Goal: Task Accomplishment & Management: Manage account settings

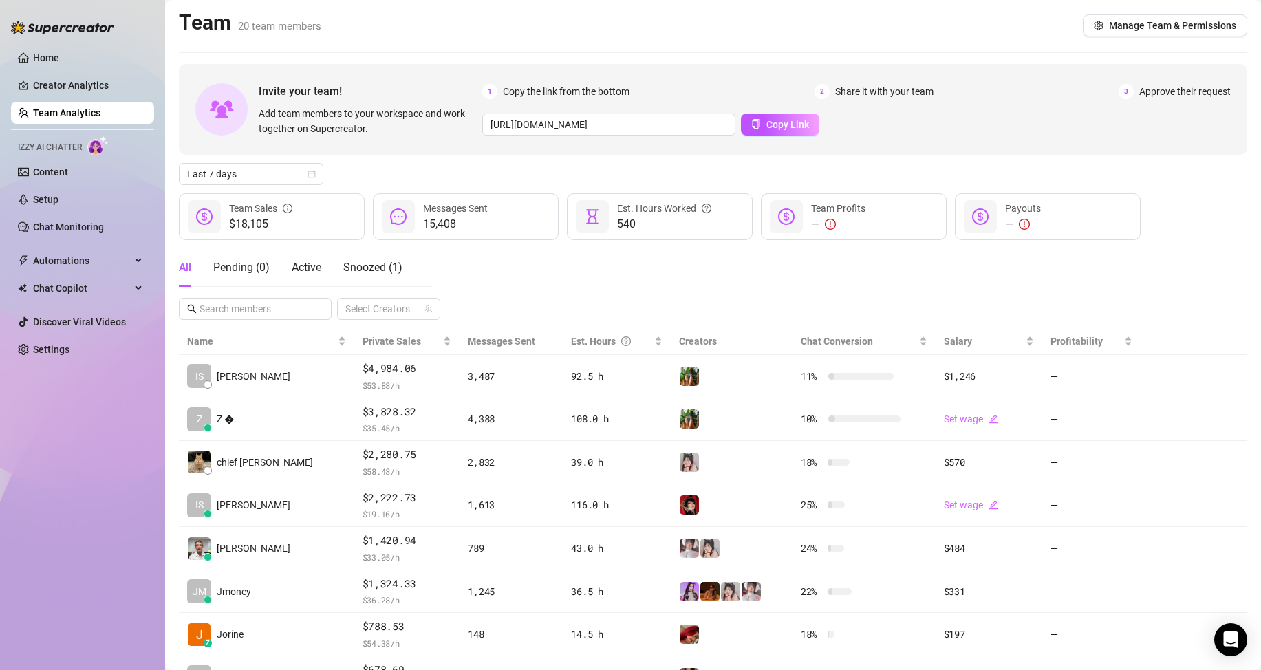
scroll to position [138, 0]
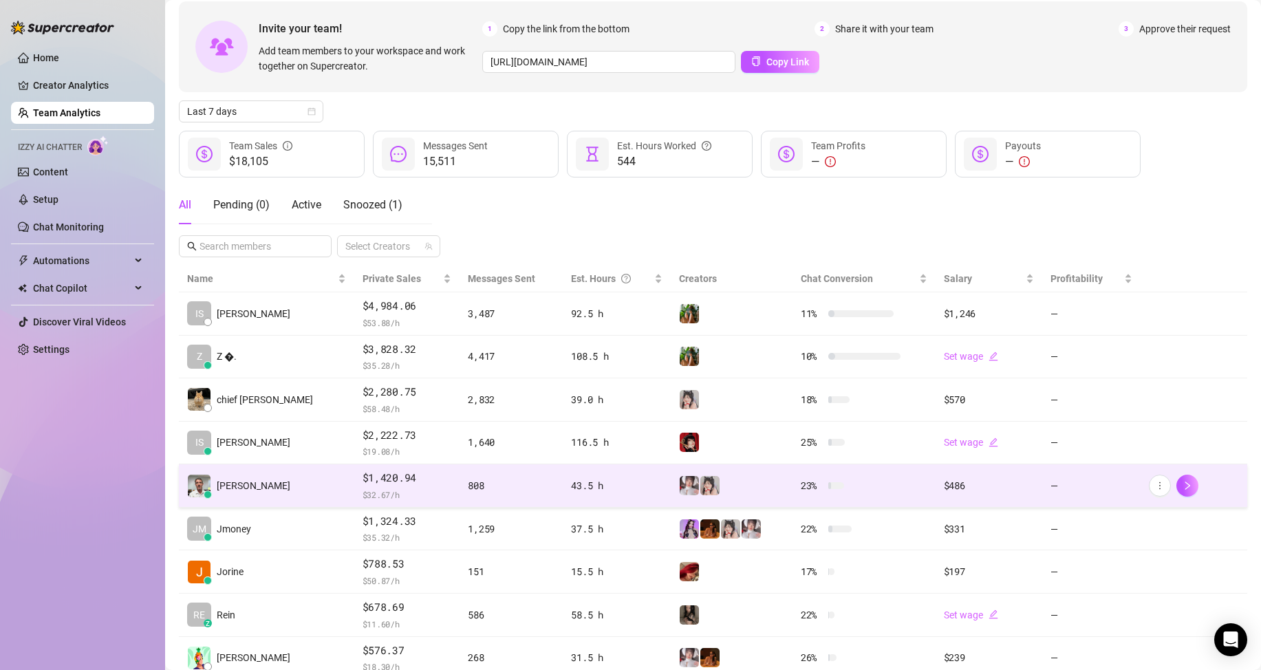
scroll to position [69, 0]
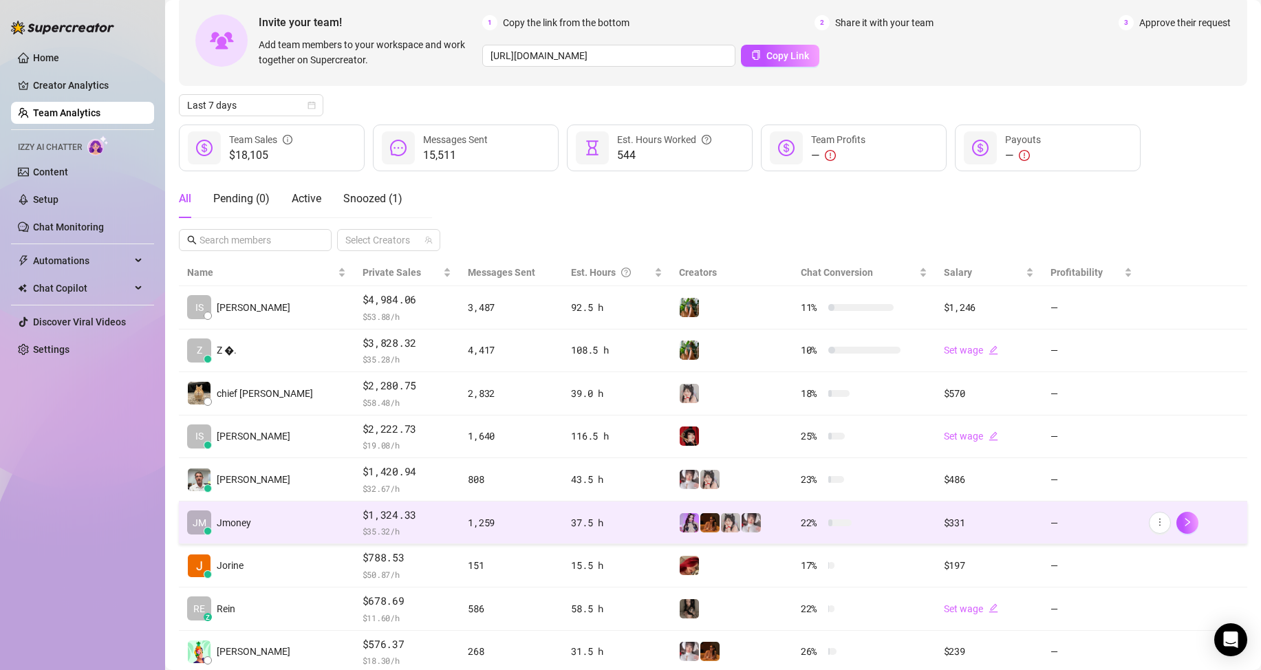
click at [261, 537] on td "[PERSON_NAME]" at bounding box center [266, 522] width 175 height 43
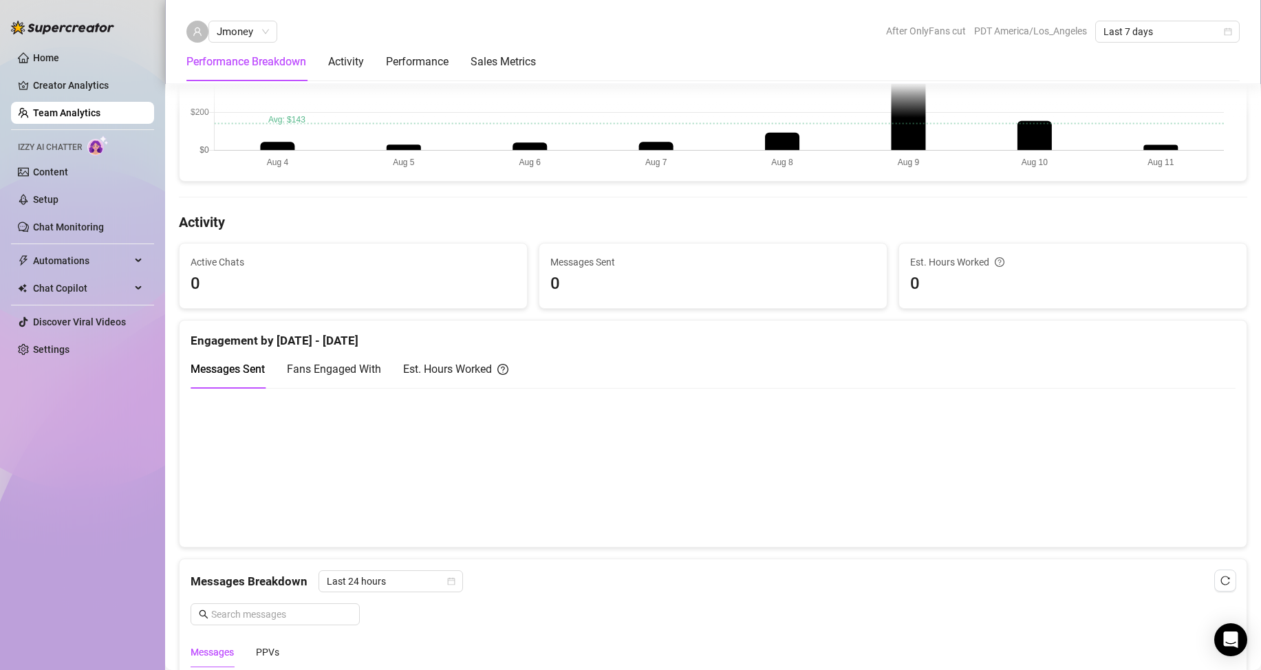
scroll to position [413, 0]
drag, startPoint x: 484, startPoint y: 378, endPoint x: 457, endPoint y: 380, distance: 26.2
click at [483, 378] on div "Est. Hours Worked" at bounding box center [455, 368] width 105 height 39
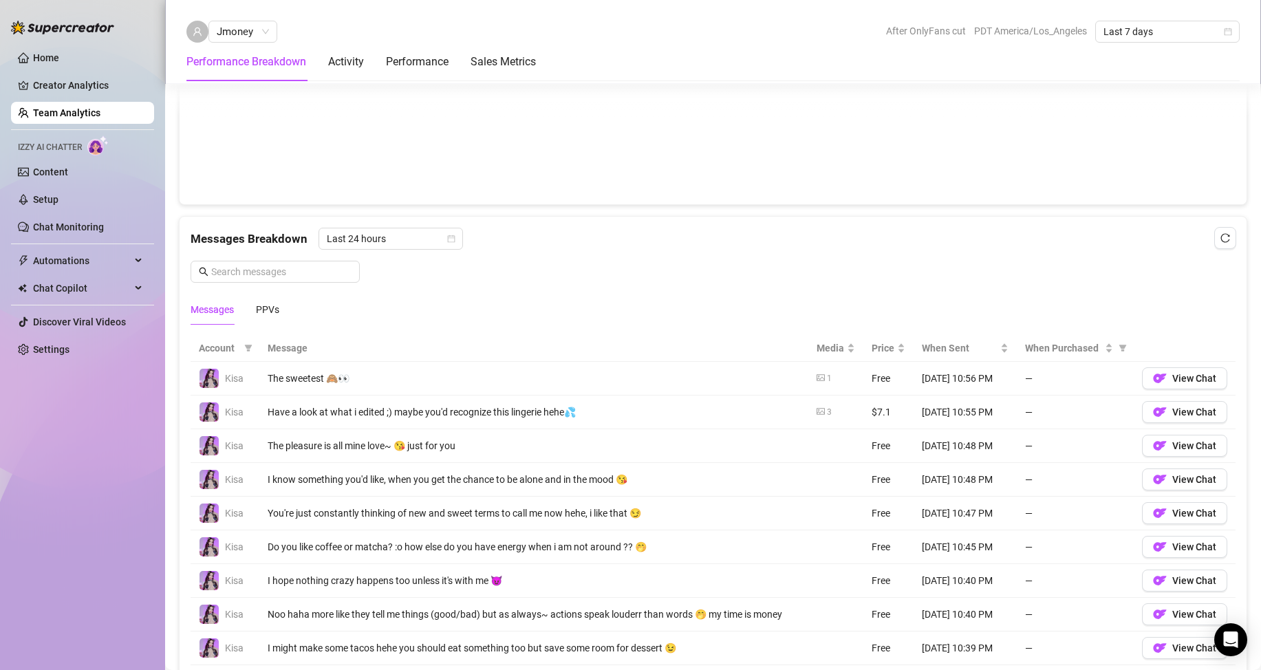
scroll to position [766, 0]
click at [33, 112] on link "Team Analytics" at bounding box center [66, 112] width 67 height 11
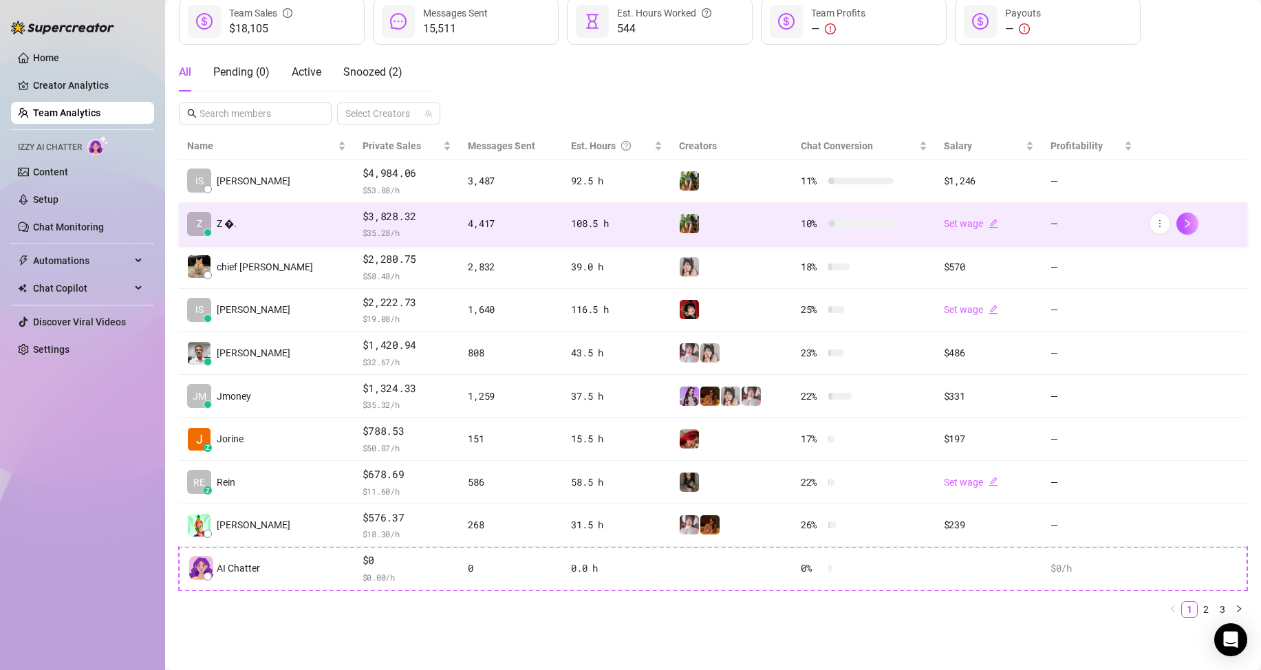
scroll to position [195, 0]
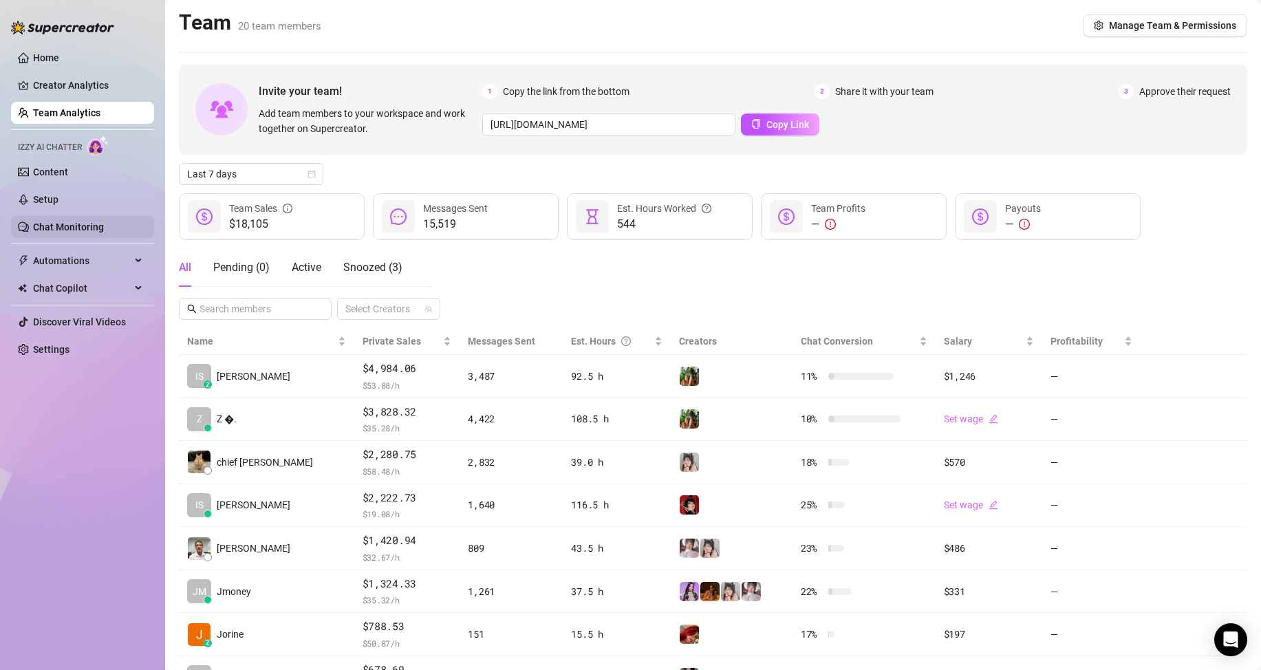
drag, startPoint x: 56, startPoint y: 521, endPoint x: 12, endPoint y: 228, distance: 295.5
click at [59, 489] on div "Home Creator Analytics Team Analytics Izzy AI Chatter Content Setup Chat Monito…" at bounding box center [82, 329] width 143 height 658
click at [60, 115] on link "Team Analytics" at bounding box center [66, 112] width 67 height 11
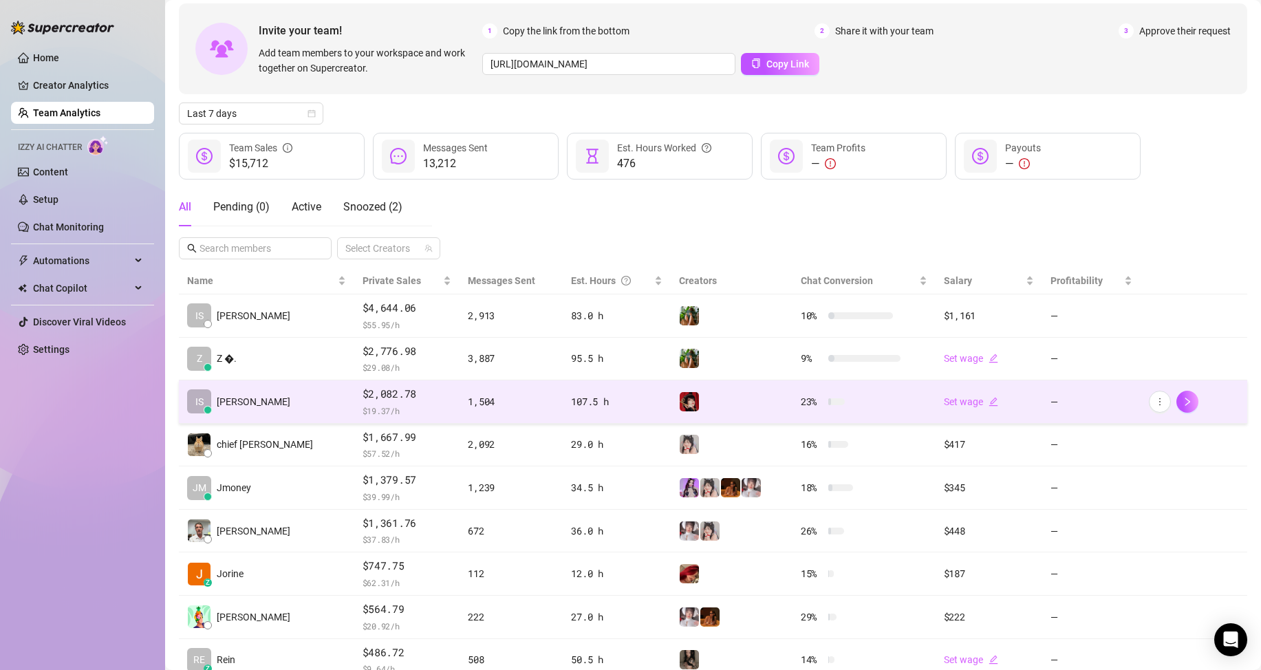
scroll to position [69, 0]
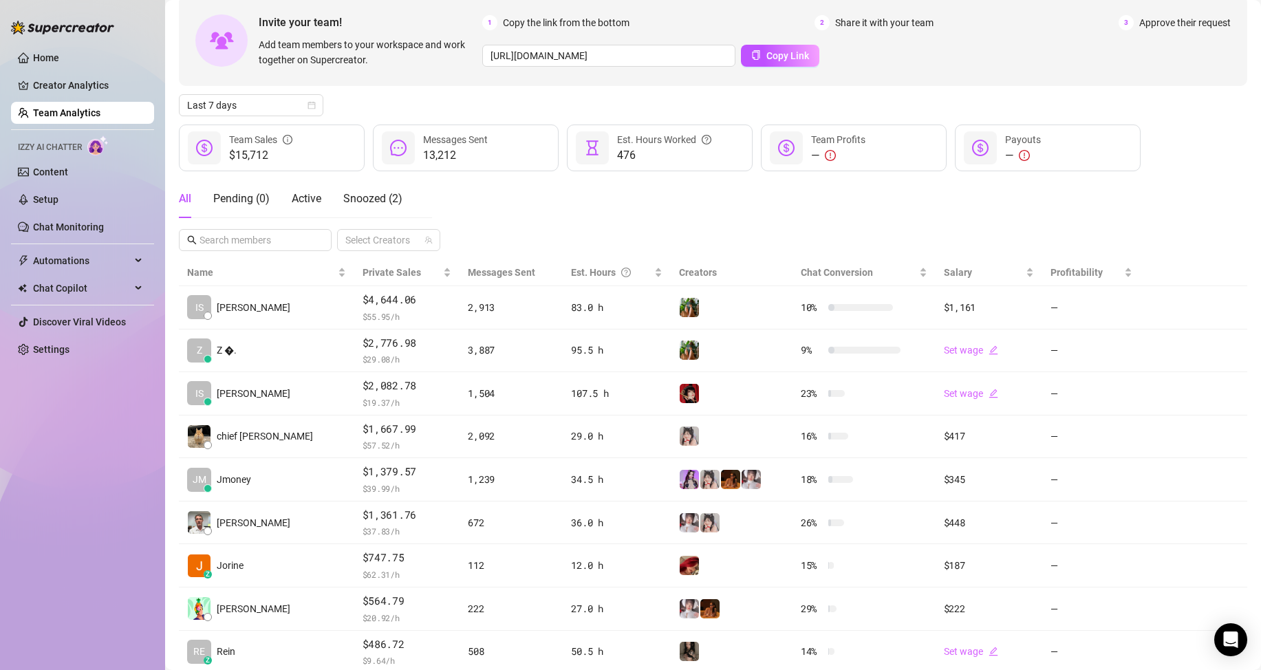
drag, startPoint x: 117, startPoint y: 497, endPoint x: 116, endPoint y: 488, distance: 9.0
click at [116, 496] on div "Home Creator Analytics Team Analytics Izzy AI Chatter Content Setup Chat Monito…" at bounding box center [82, 329] width 143 height 658
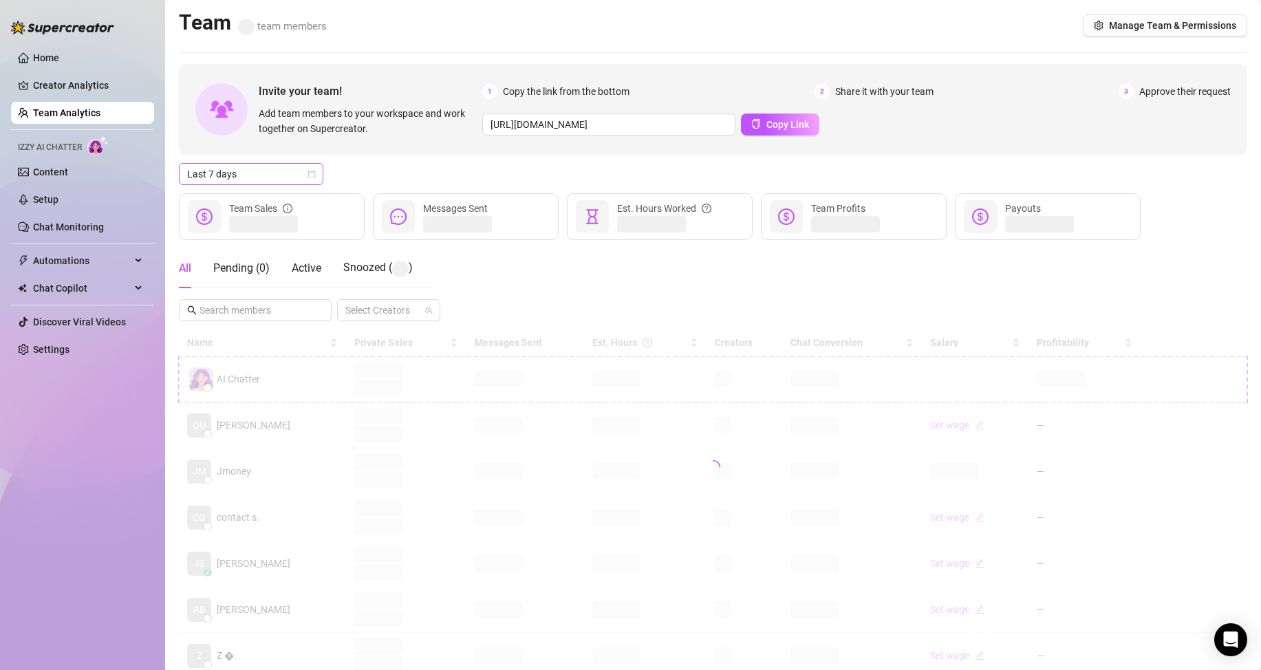
click at [259, 173] on span "Last 7 days" at bounding box center [251, 174] width 128 height 21
click at [250, 286] on div "Custom date" at bounding box center [251, 289] width 122 height 15
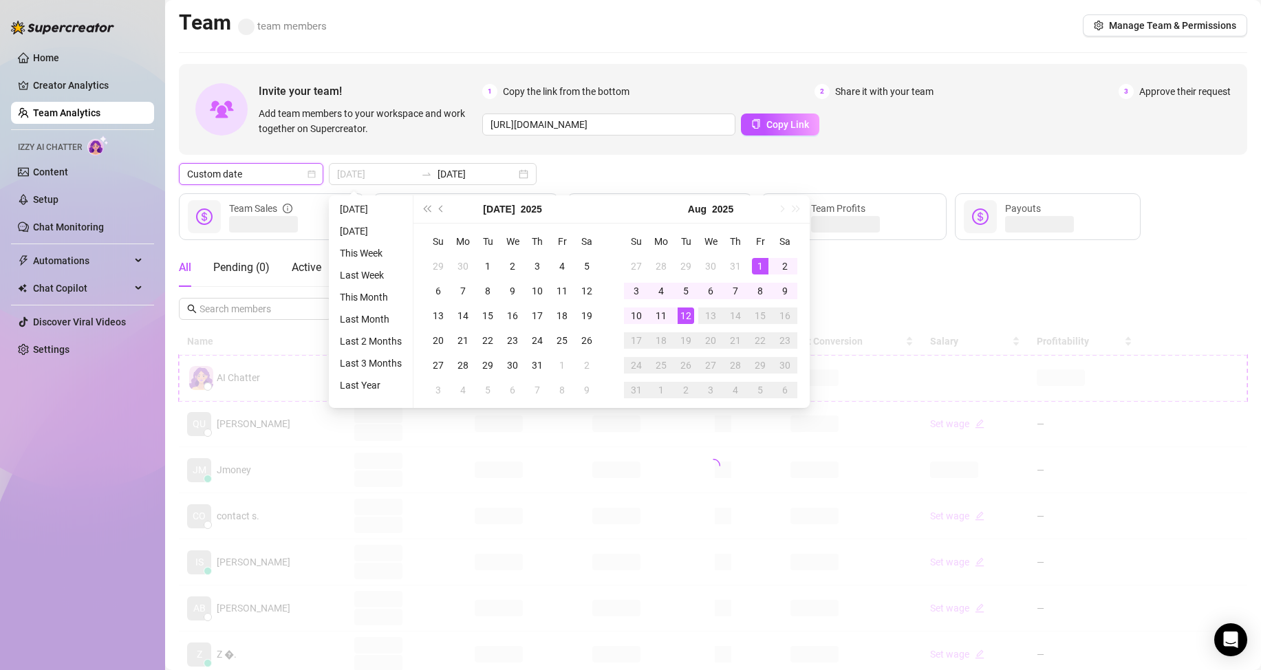
type input "2025-08-01"
click at [754, 261] on div "1" at bounding box center [760, 266] width 17 height 17
type input "2025-08-12"
click at [685, 316] on div "12" at bounding box center [686, 315] width 17 height 17
